Goal: Find specific fact: Find specific fact

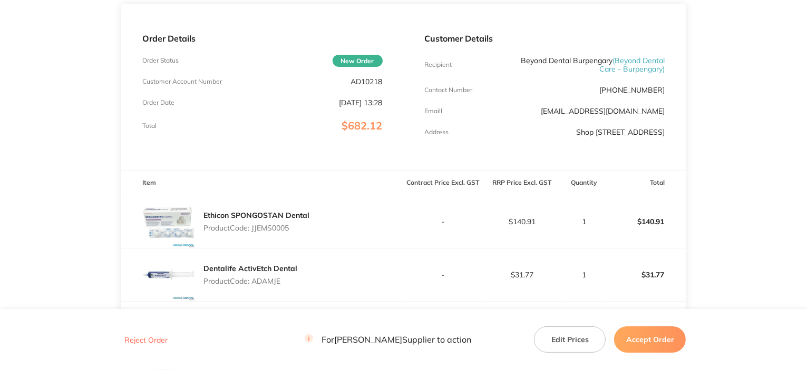
scroll to position [211, 0]
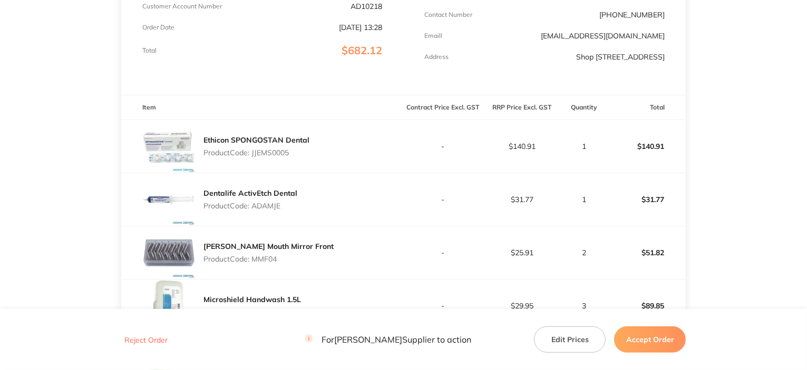
click at [265, 157] on p "Product Code: JJEMS0005" at bounding box center [256, 153] width 106 height 8
copy p "JJEMS0005"
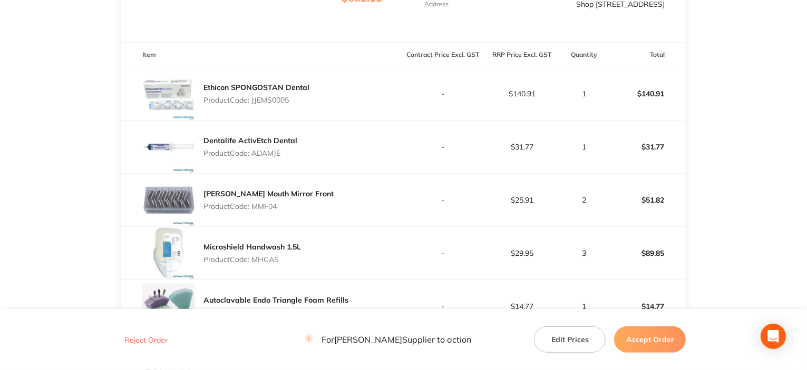
click at [271, 158] on p "Product Code: ADAMJE" at bounding box center [250, 153] width 94 height 8
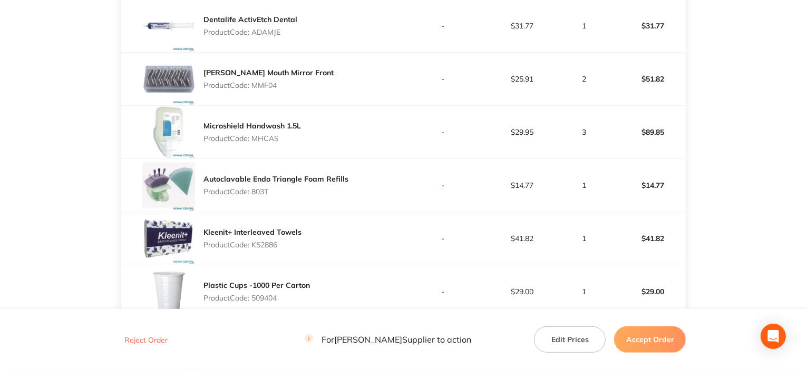
scroll to position [422, 0]
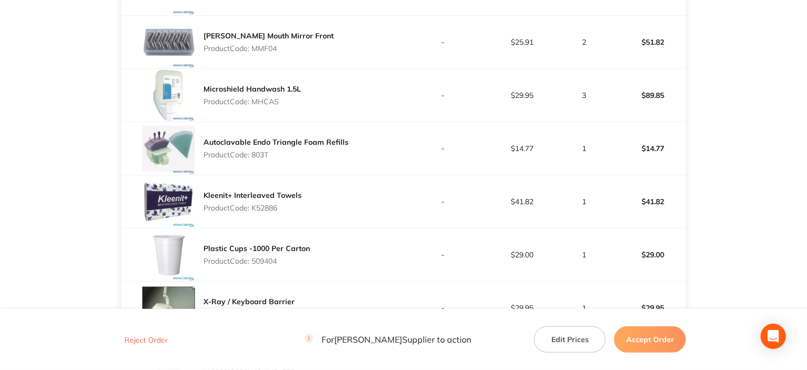
click at [259, 159] on p "Product Code: 803T" at bounding box center [275, 155] width 145 height 8
copy p "803T"
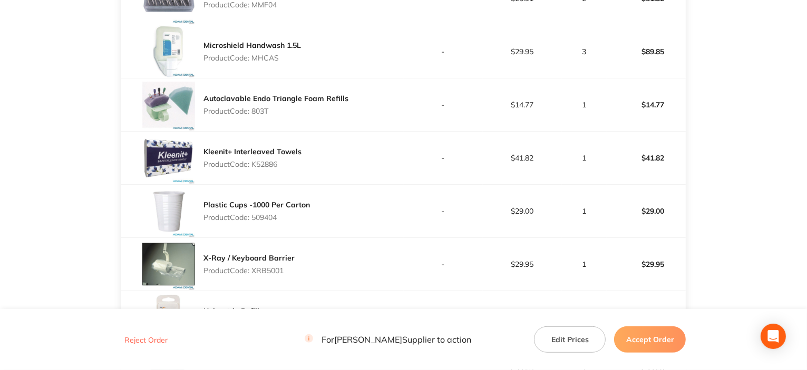
scroll to position [474, 0]
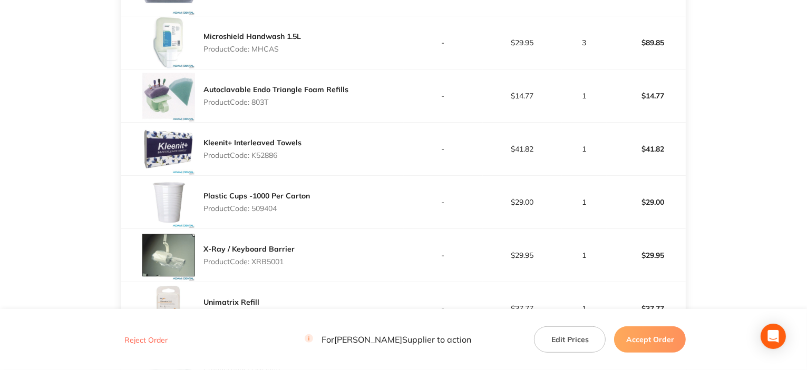
click at [271, 160] on p "Product Code: K52886" at bounding box center [252, 155] width 98 height 8
copy p "K52886"
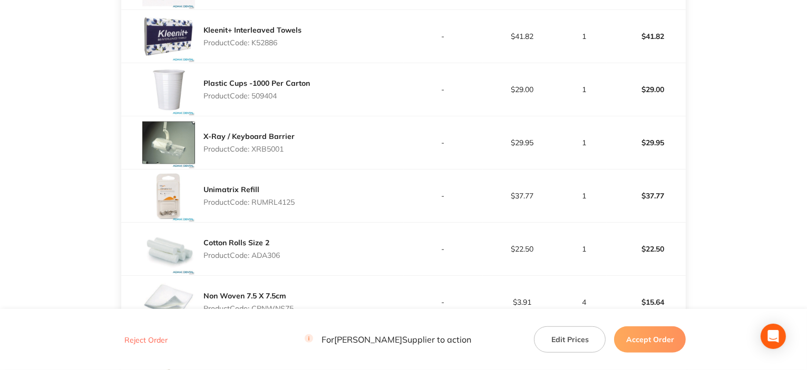
scroll to position [632, 0]
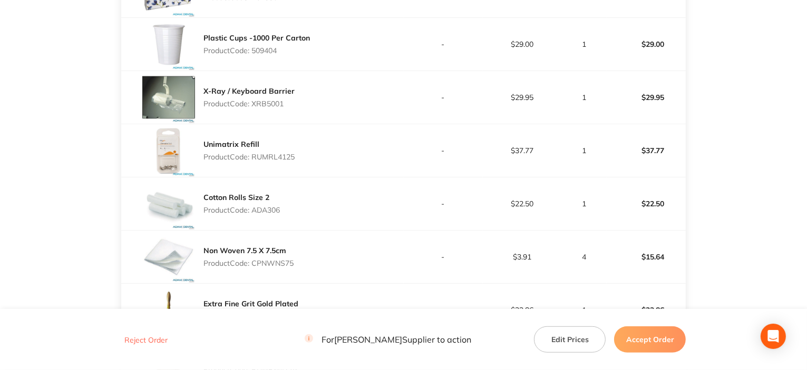
click at [267, 108] on p "Product Code: XRB5001" at bounding box center [248, 104] width 91 height 8
copy p "XRB5001"
click at [279, 161] on p "Product Code: RUMRL4125" at bounding box center [248, 157] width 91 height 8
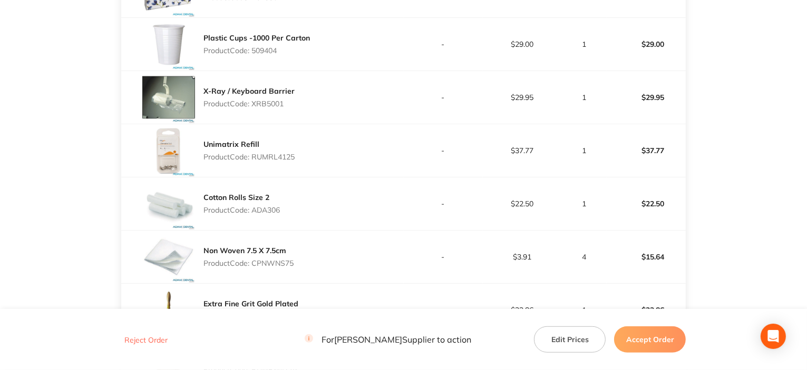
copy p "RUMRL4125"
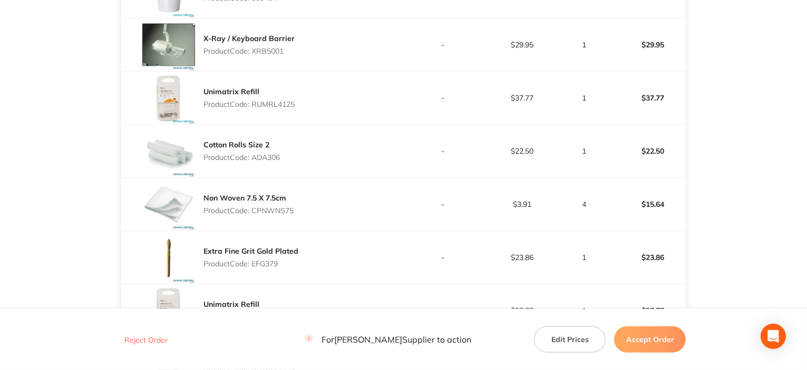
scroll to position [738, 0]
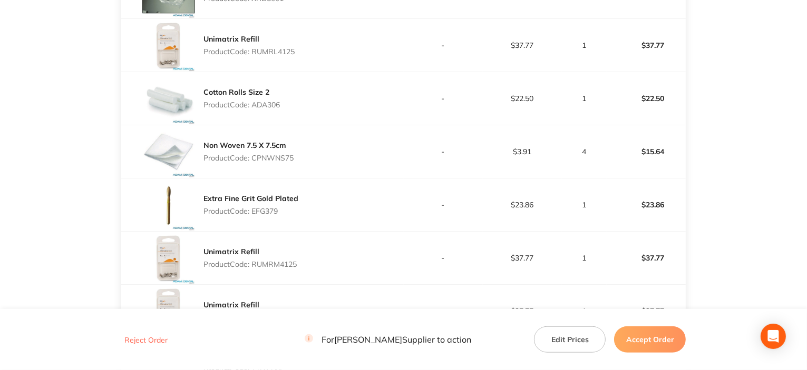
click at [270, 109] on p "Product Code: ADA306" at bounding box center [241, 105] width 76 height 8
copy p "ADA306"
click at [265, 162] on p "Product Code: CPNWNS75" at bounding box center [248, 158] width 90 height 8
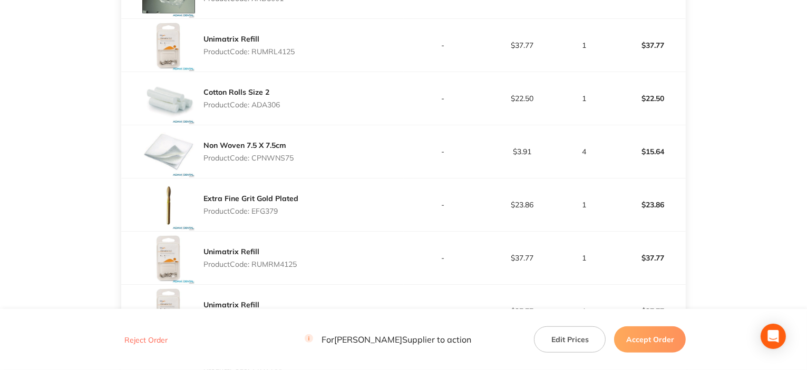
copy p "CPNWNS75"
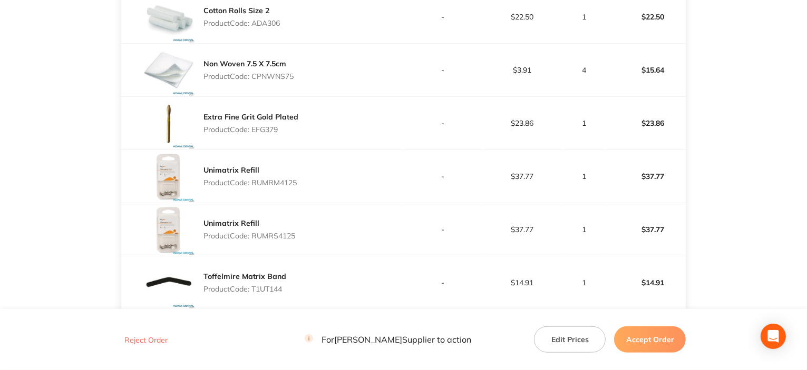
scroll to position [843, 0]
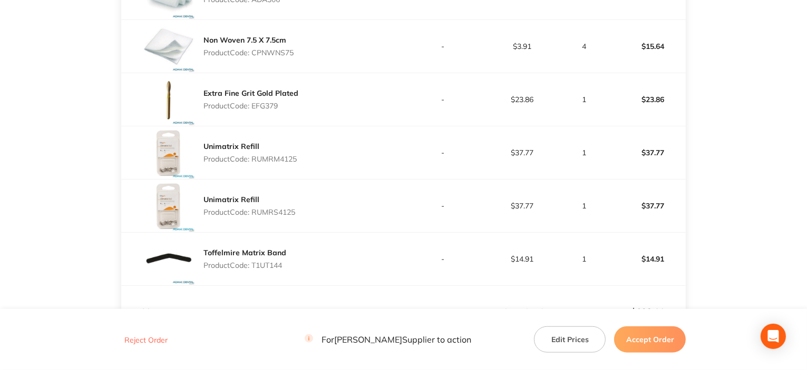
click at [254, 110] on p "Product Code: EFG379" at bounding box center [250, 106] width 95 height 8
copy p "EFG379"
click at [266, 163] on p "Product Code: RUMRM4125" at bounding box center [249, 159] width 93 height 8
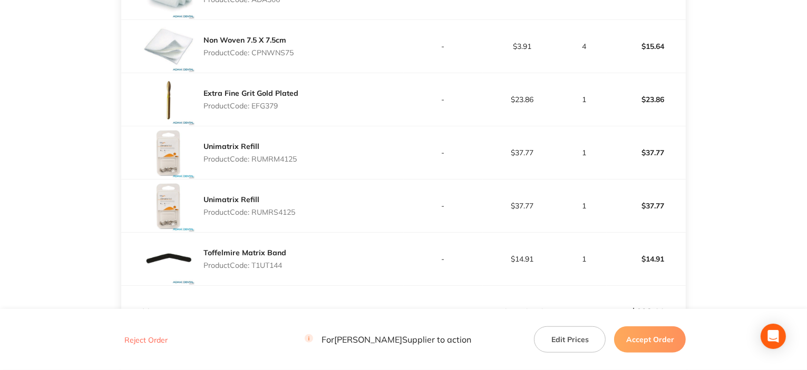
copy p "RUMRM4125"
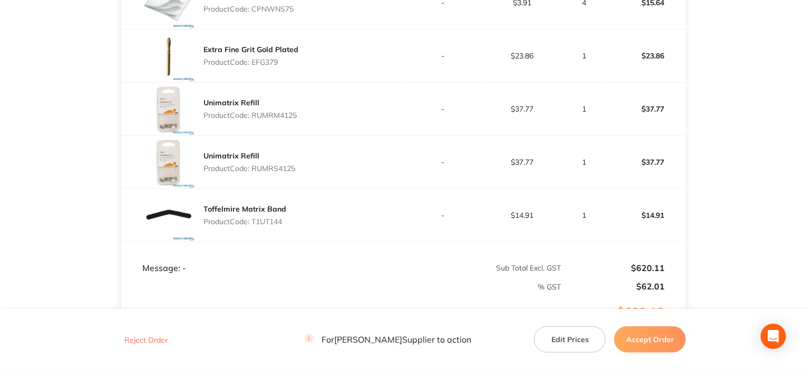
scroll to position [896, 0]
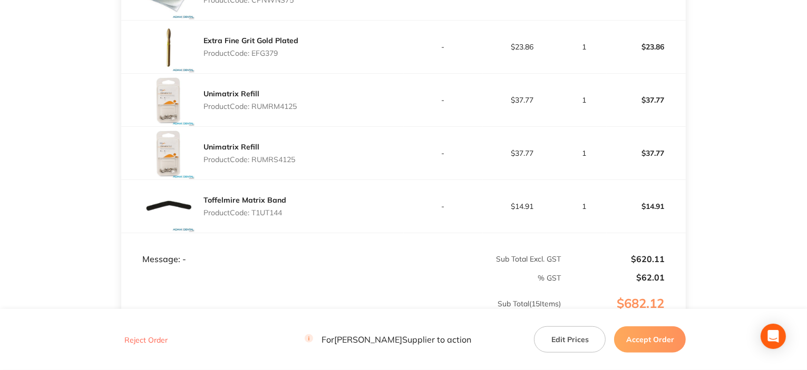
click at [280, 164] on p "Product Code: RUMRS4125" at bounding box center [249, 159] width 92 height 8
copy p "RUMRS4125"
click at [267, 217] on p "Product Code: T1UT144" at bounding box center [244, 213] width 83 height 8
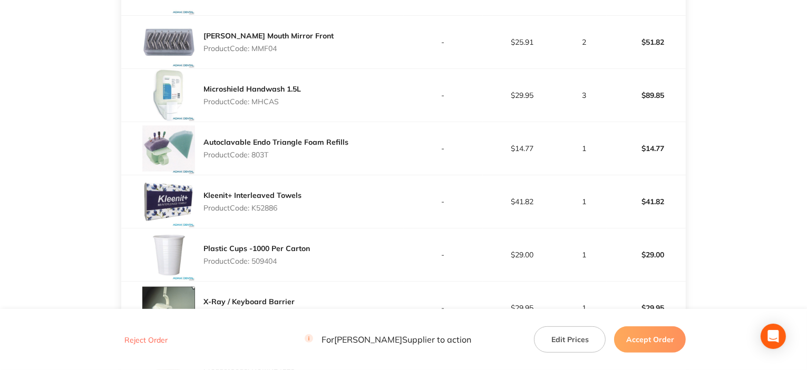
scroll to position [632, 0]
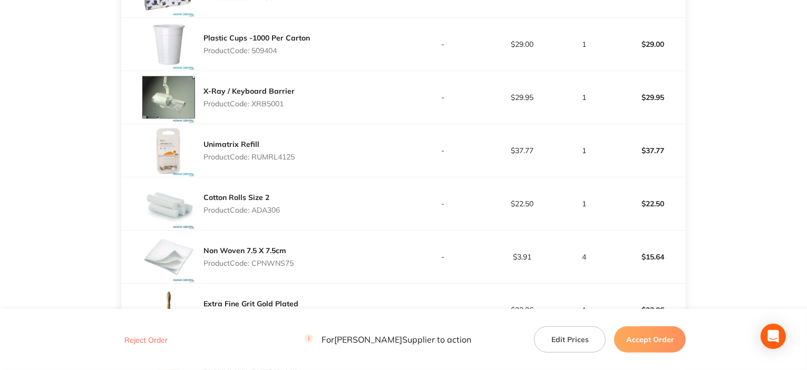
click at [147, 340] on button "Reject Order" at bounding box center [146, 340] width 50 height 9
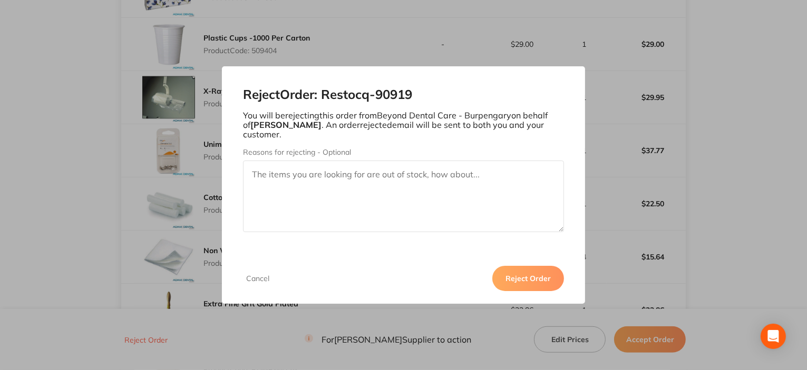
click at [547, 278] on button "Reject Order" at bounding box center [528, 278] width 72 height 25
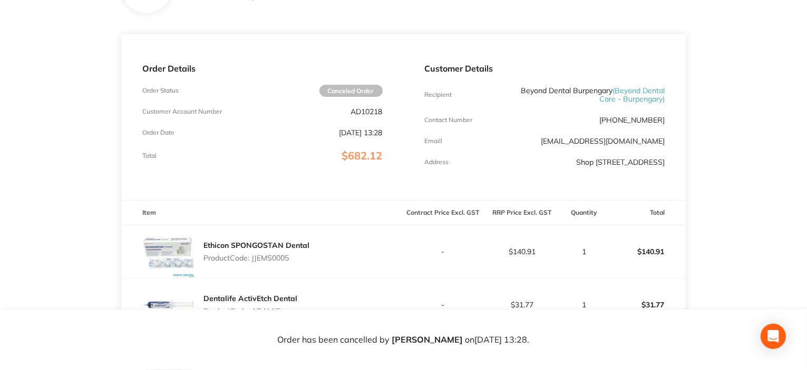
scroll to position [0, 0]
